Goal: Information Seeking & Learning: Check status

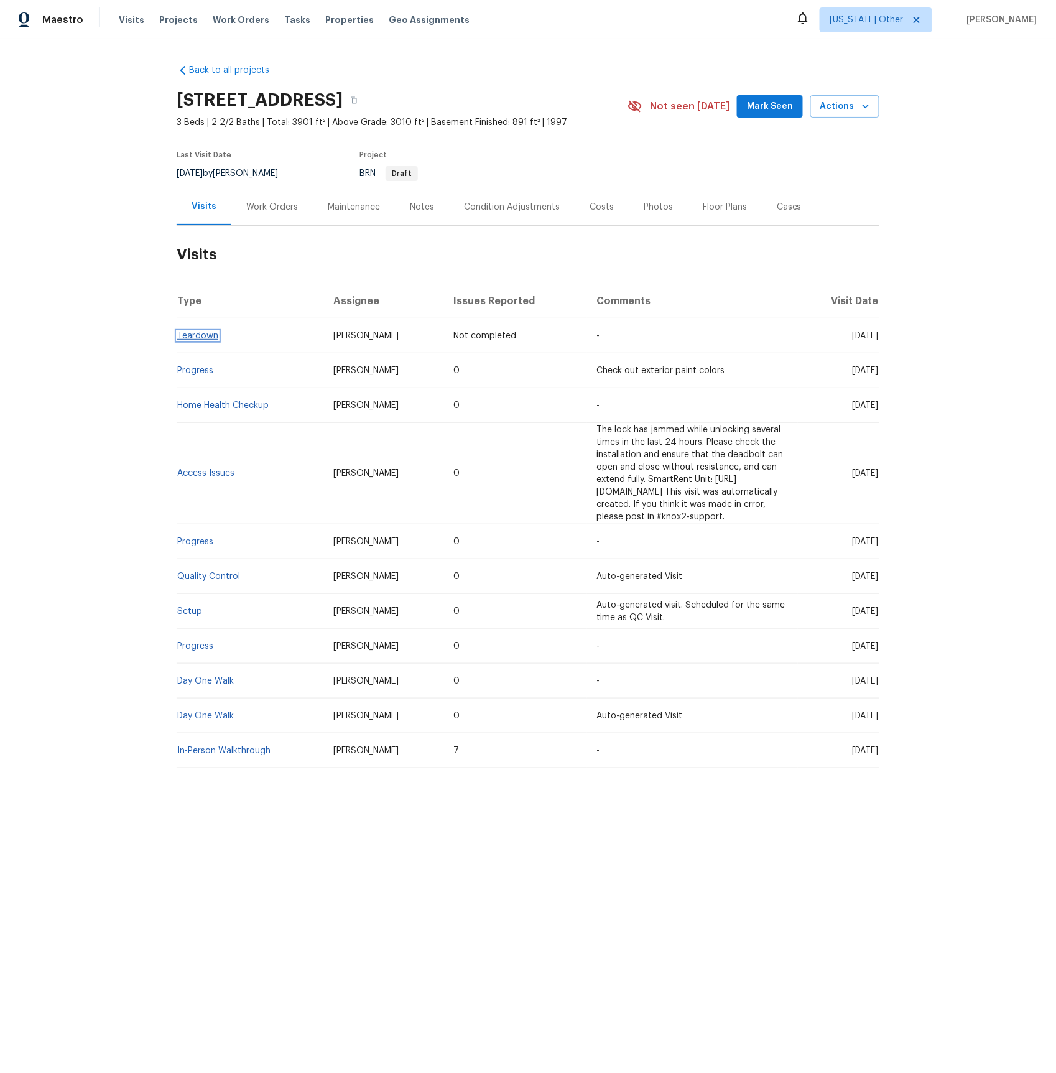
click at [187, 338] on link "Teardown" at bounding box center [197, 336] width 41 height 9
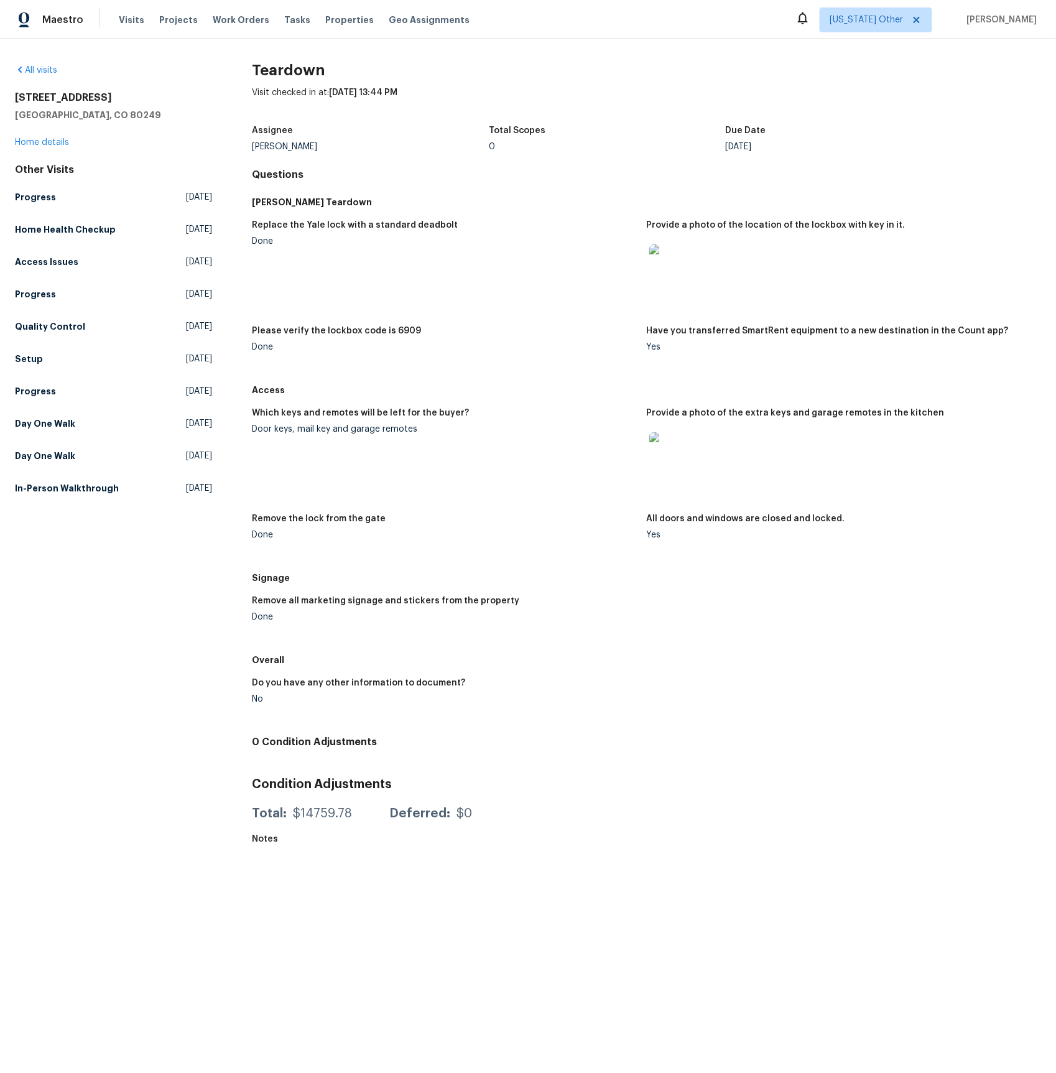
click at [661, 449] on img at bounding box center [670, 452] width 40 height 40
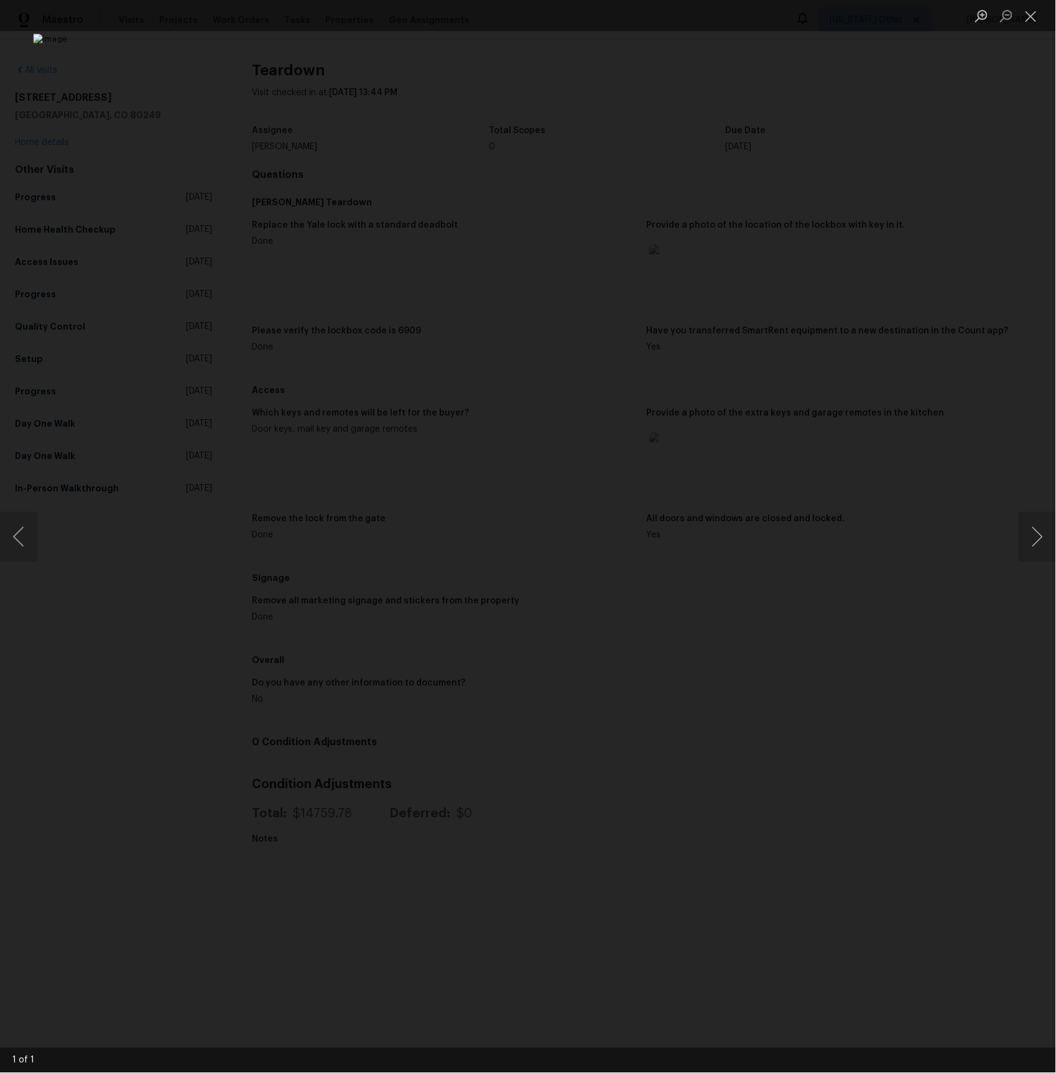
drag, startPoint x: 872, startPoint y: 222, endPoint x: 865, endPoint y: 221, distance: 7.0
click at [870, 221] on div "Lightbox" at bounding box center [528, 536] width 1056 height 1073
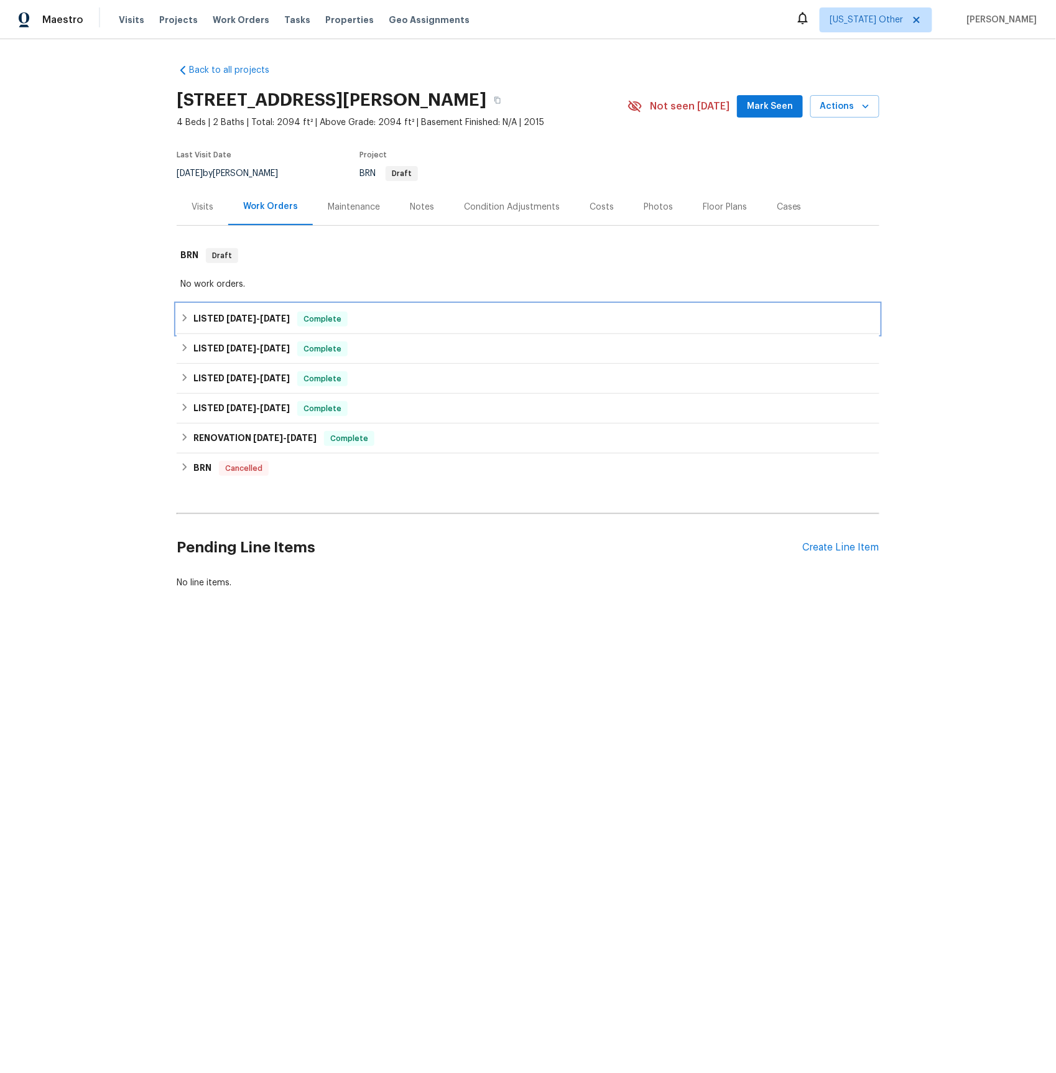
drag, startPoint x: 231, startPoint y: 321, endPoint x: 271, endPoint y: 335, distance: 41.7
click at [231, 321] on span "9/8/25" at bounding box center [241, 318] width 30 height 9
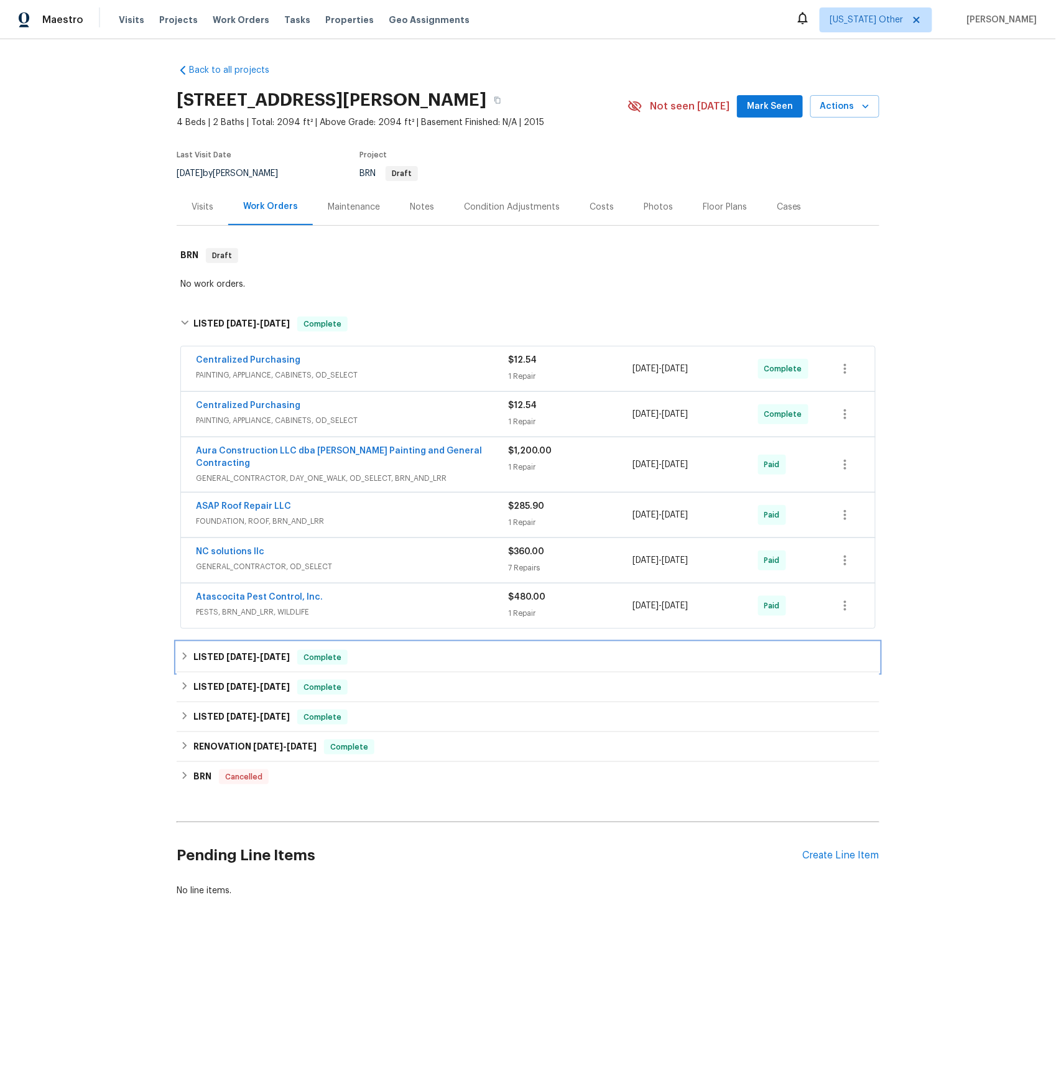
drag, startPoint x: 274, startPoint y: 654, endPoint x: 289, endPoint y: 631, distance: 27.1
click at [274, 654] on h6 "LISTED 5/21/25 - 5/23/25" at bounding box center [241, 657] width 96 height 15
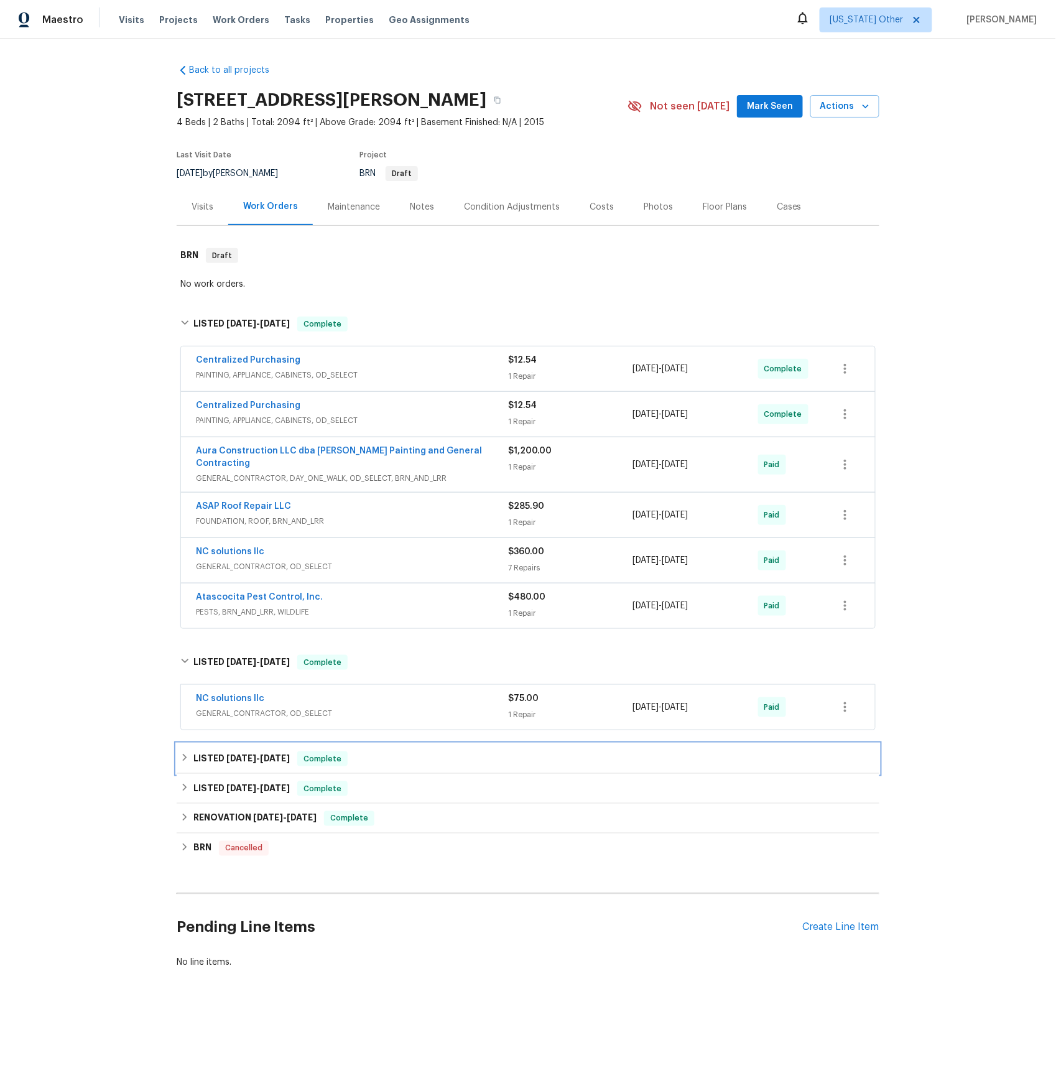
drag, startPoint x: 260, startPoint y: 750, endPoint x: 302, endPoint y: 691, distance: 72.3
click at [260, 754] on span "4/22/25 - 4/25/25" at bounding box center [257, 758] width 63 height 9
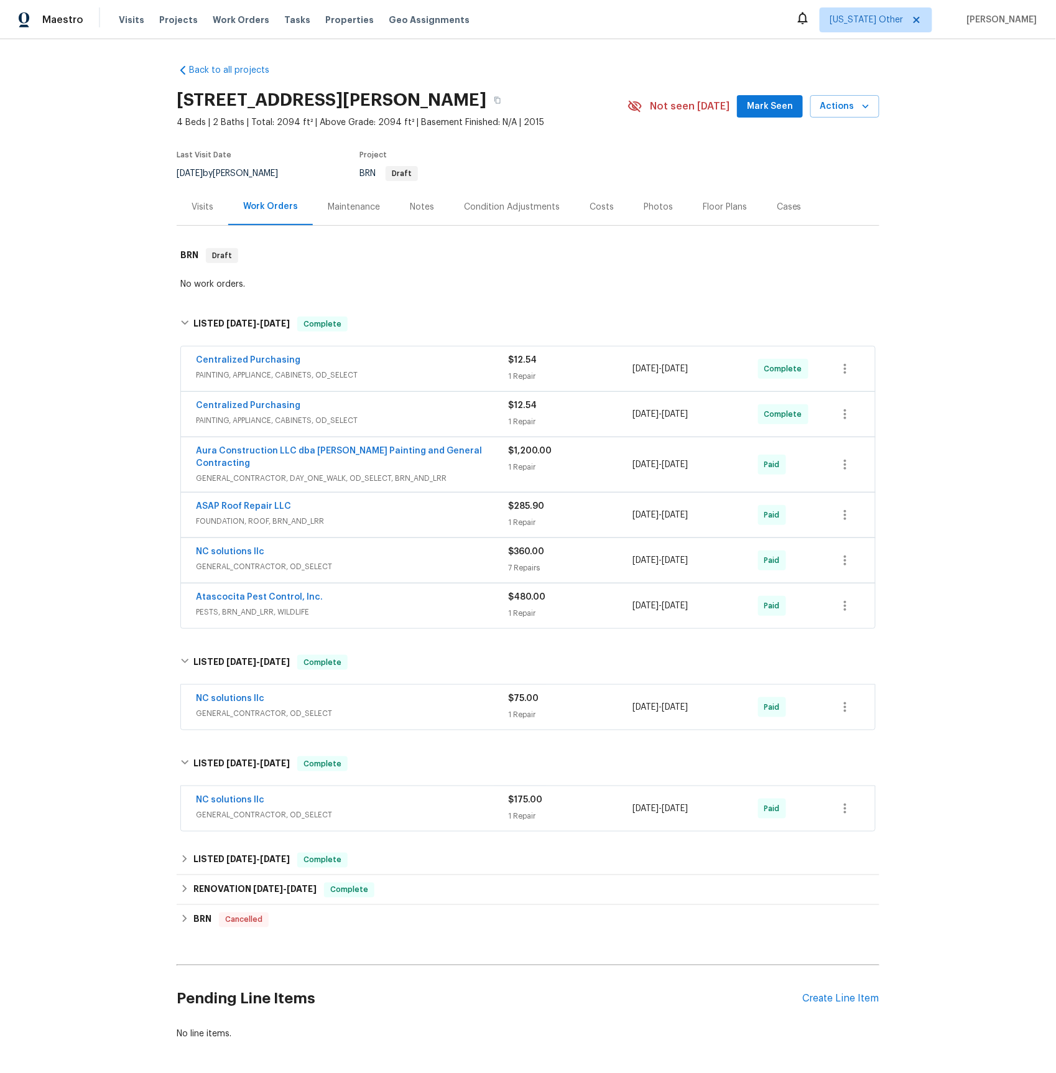
click at [206, 209] on div "Visits" at bounding box center [203, 207] width 22 height 12
